Goal: Check status

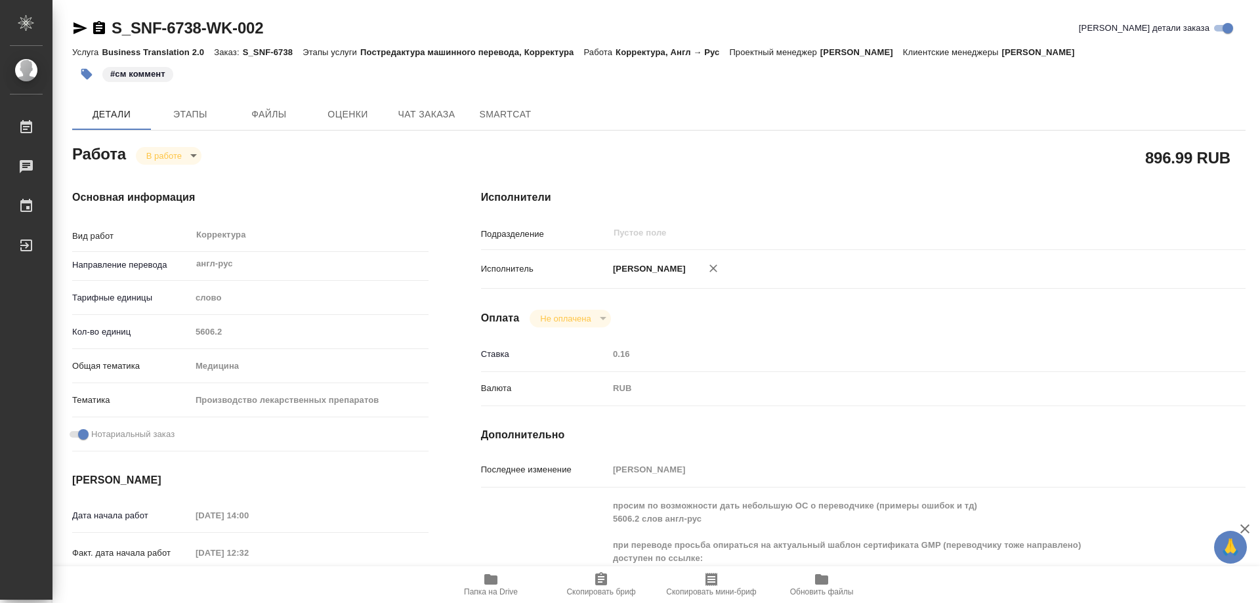
scroll to position [197, 0]
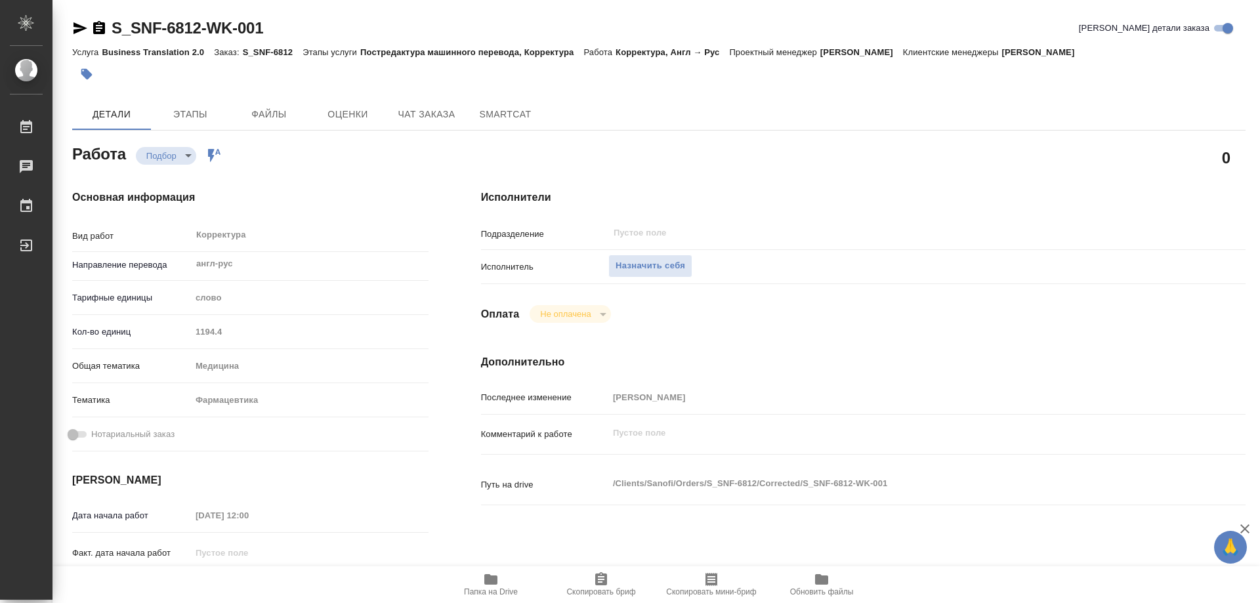
click at [493, 586] on icon "button" at bounding box center [491, 580] width 16 height 16
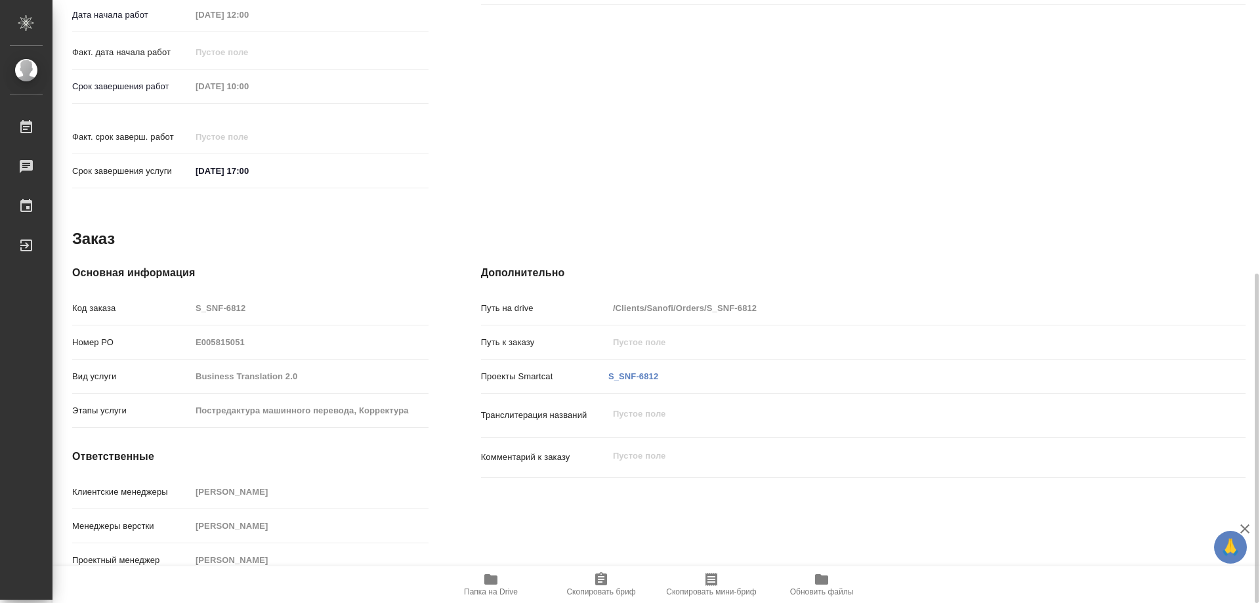
scroll to position [304, 0]
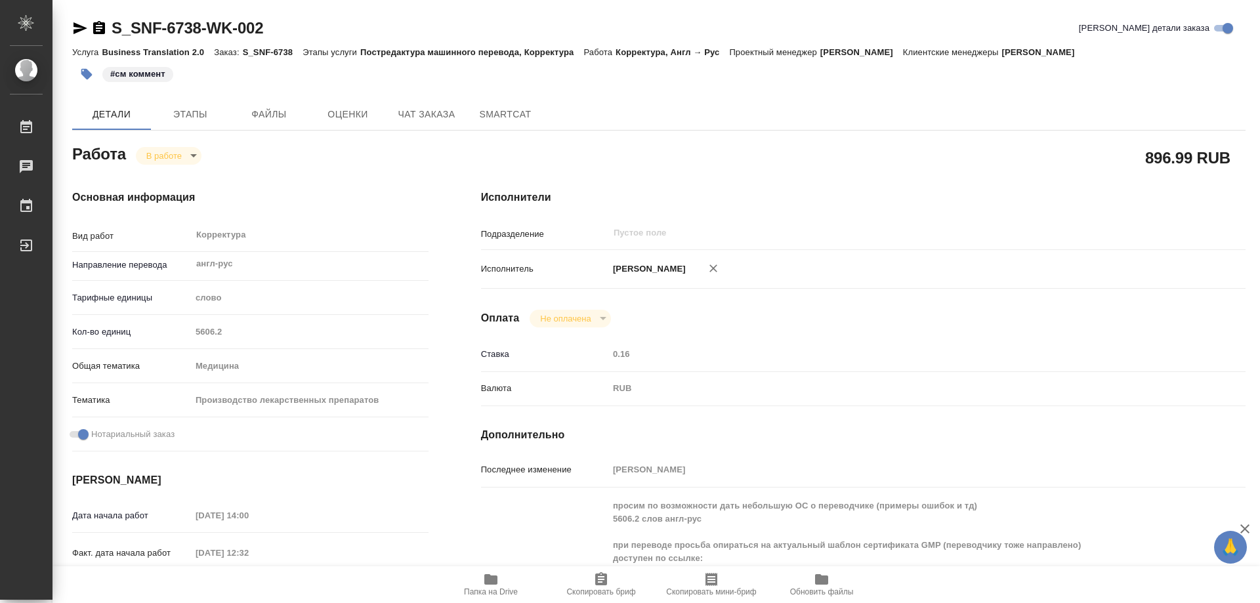
scroll to position [197, 0]
